Goal: Navigation & Orientation: Find specific page/section

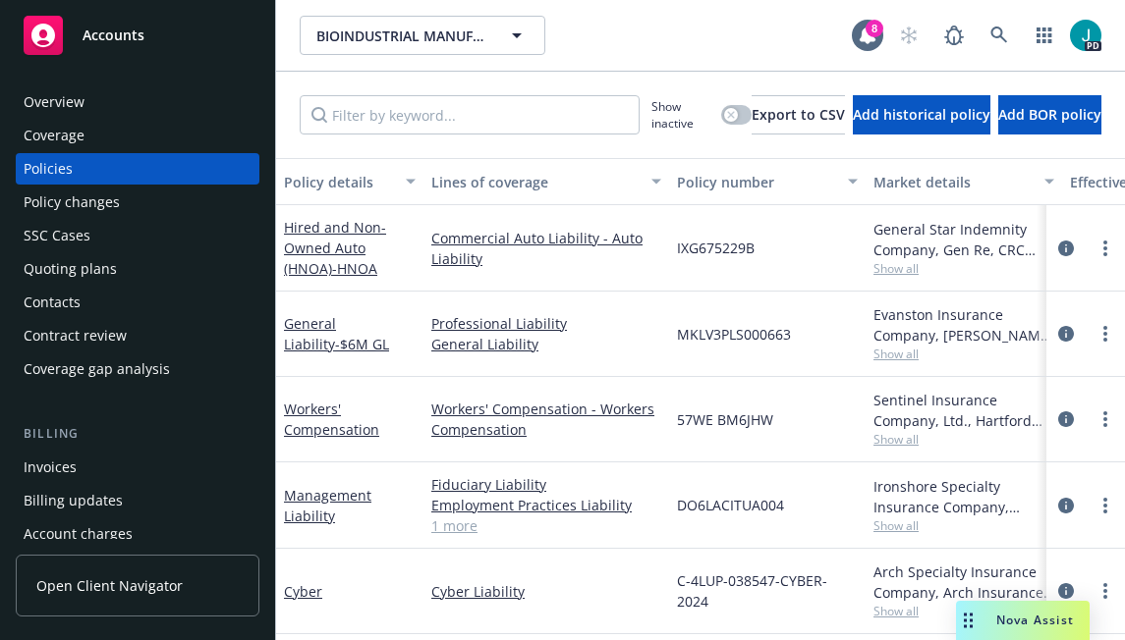
click at [128, 28] on span "Accounts" at bounding box center [114, 36] width 62 height 16
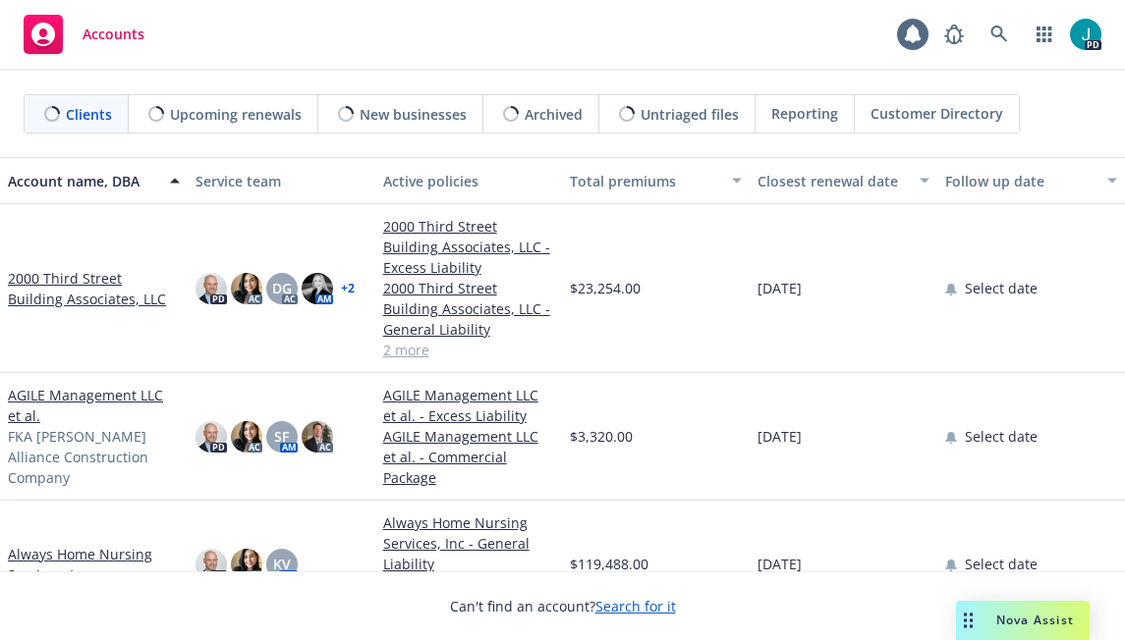
click at [901, 116] on span "Customer Directory" at bounding box center [936, 113] width 133 height 21
